Goal: Find specific fact: Find contact information

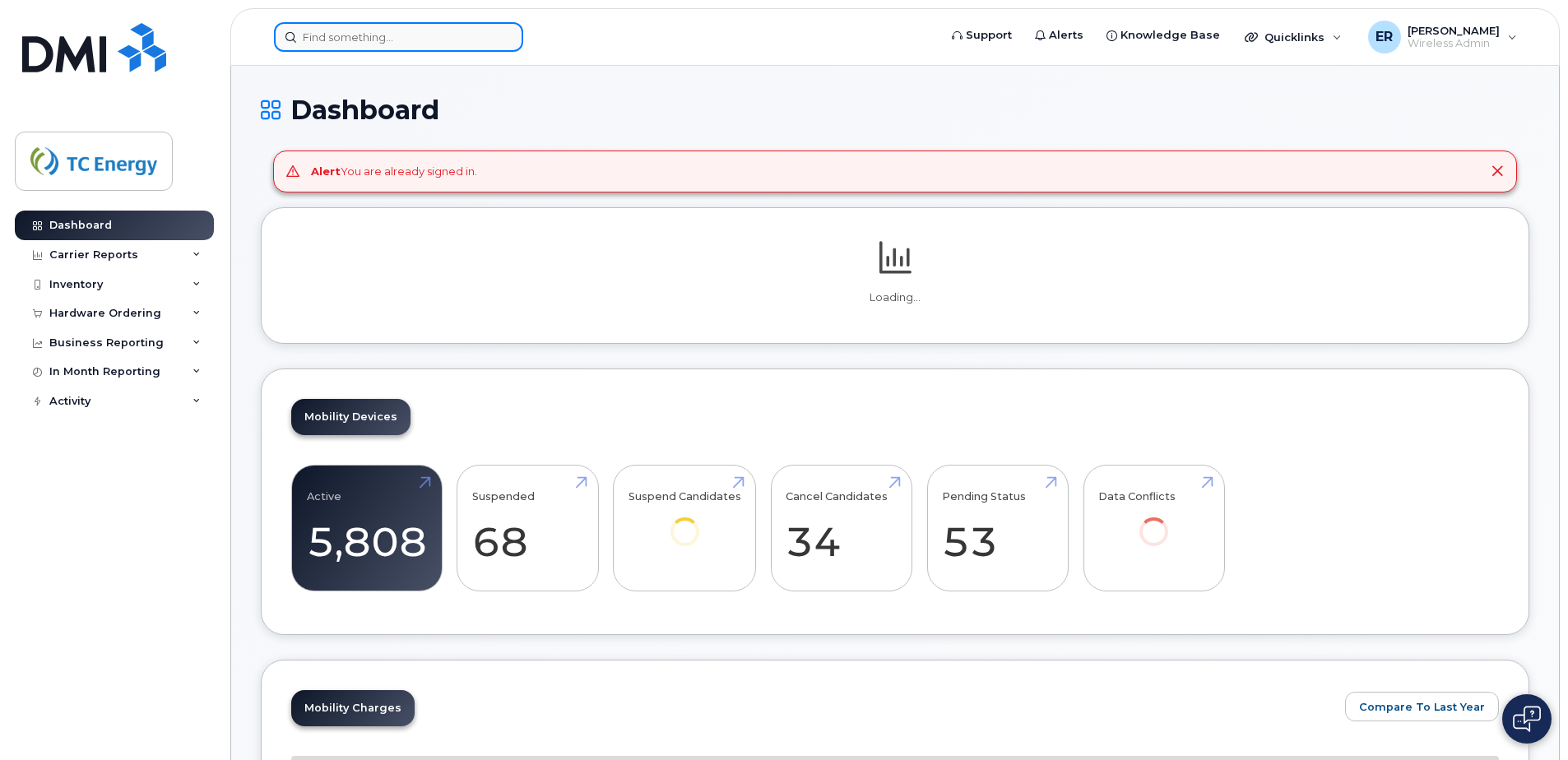
click at [393, 32] on input at bounding box center [398, 36] width 249 height 30
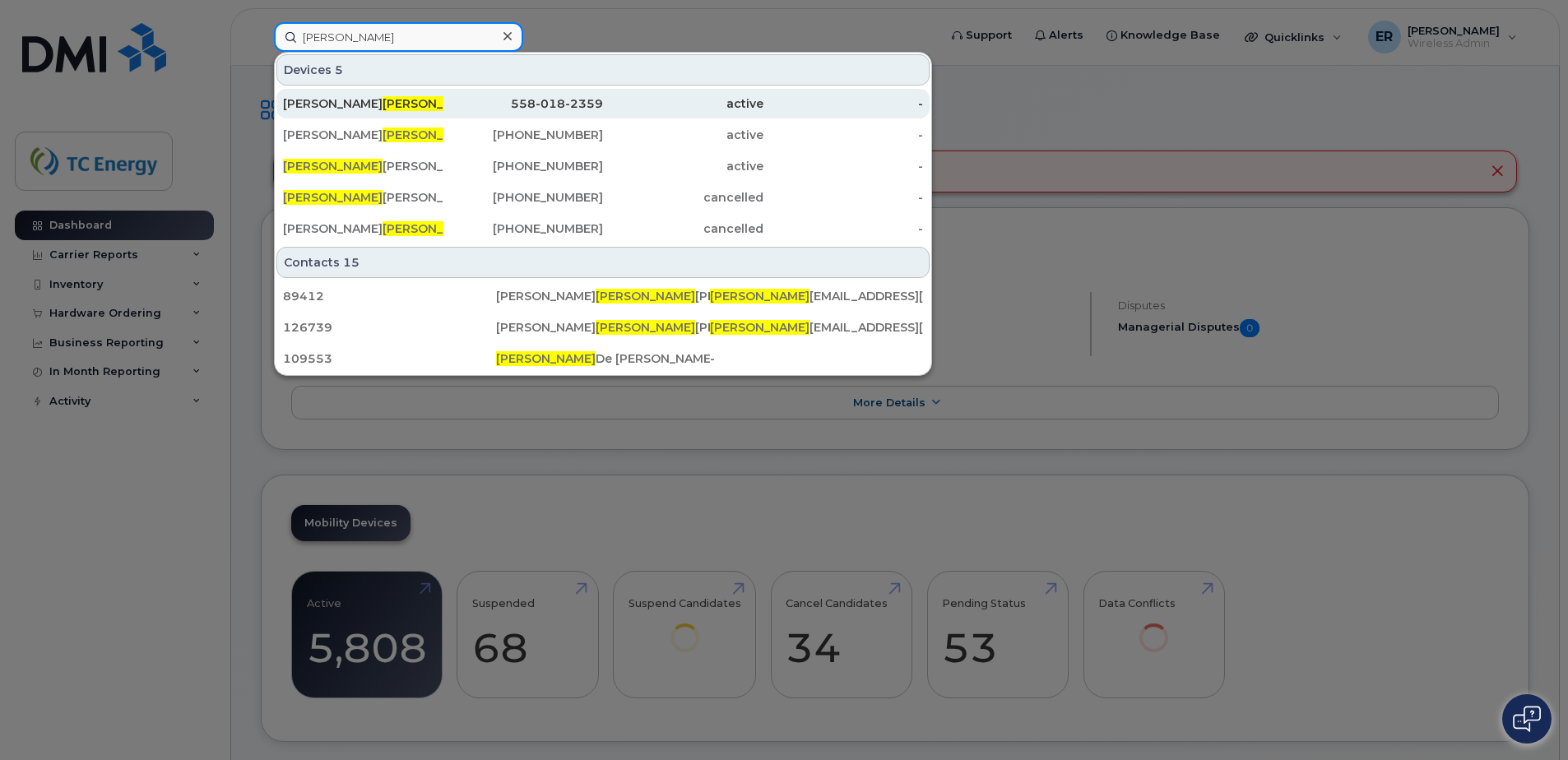
type input "[PERSON_NAME]"
click at [455, 98] on div "558-018-2359" at bounding box center [523, 103] width 160 height 16
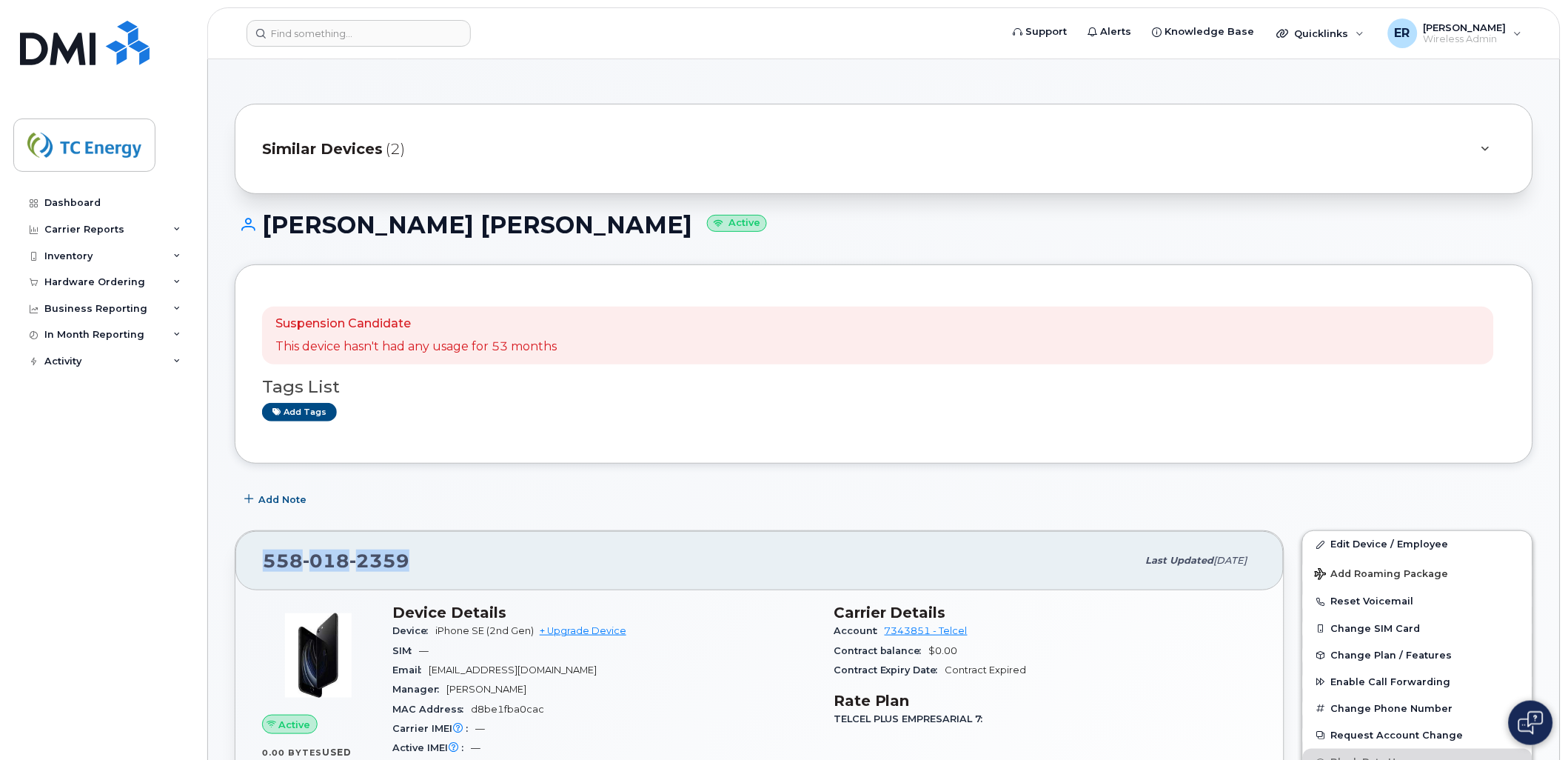
drag, startPoint x: 411, startPoint y: 559, endPoint x: 252, endPoint y: 565, distance: 159.1
click at [263, 565] on div "558 018 2359" at bounding box center [700, 560] width 874 height 31
copy span "558 018 2359"
